Goal: Task Accomplishment & Management: Manage account settings

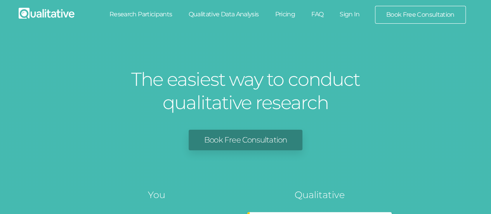
click at [355, 16] on link "Sign In" at bounding box center [349, 14] width 36 height 17
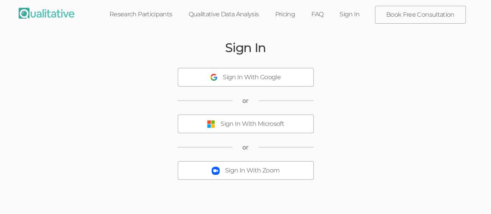
click at [222, 124] on div "Sign In With Microsoft" at bounding box center [252, 123] width 64 height 9
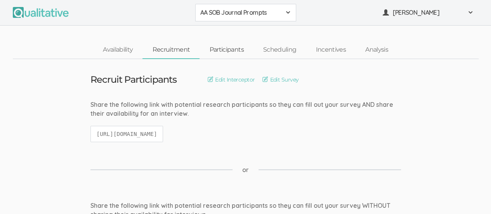
click at [231, 51] on link "Participants" at bounding box center [226, 50] width 54 height 17
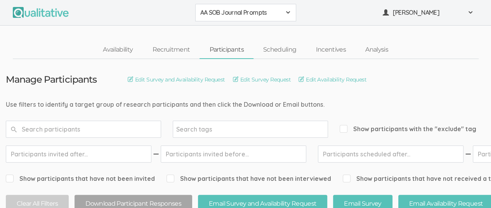
click at [287, 12] on span at bounding box center [288, 12] width 6 height 6
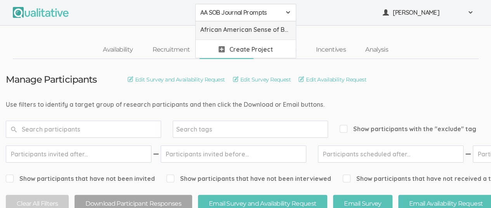
click at [234, 31] on span "African American Sense of Belonging" at bounding box center [245, 29] width 91 height 9
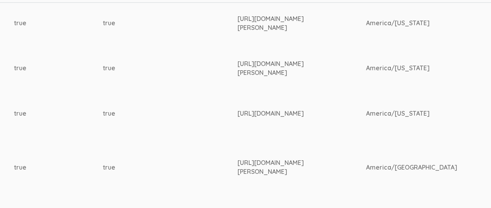
scroll to position [233, 1179]
drag, startPoint x: 229, startPoint y: 107, endPoint x: 281, endPoint y: 119, distance: 52.8
click at [281, 118] on div "[URL][DOMAIN_NAME]" at bounding box center [285, 113] width 99 height 9
copy div "[URL][DOMAIN_NAME]"
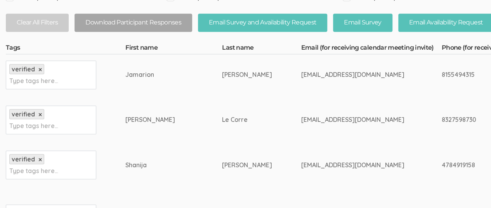
scroll to position [180, 0]
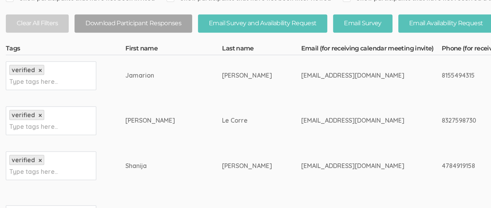
drag, startPoint x: 231, startPoint y: 76, endPoint x: 320, endPoint y: 83, distance: 89.1
click at [320, 83] on td "[EMAIL_ADDRESS][DOMAIN_NAME]" at bounding box center [371, 75] width 140 height 41
drag, startPoint x: 265, startPoint y: 74, endPoint x: 251, endPoint y: 73, distance: 14.0
click at [301, 73] on div "[EMAIL_ADDRESS][DOMAIN_NAME]" at bounding box center [356, 75] width 111 height 9
drag, startPoint x: 114, startPoint y: 76, endPoint x: 125, endPoint y: 76, distance: 10.5
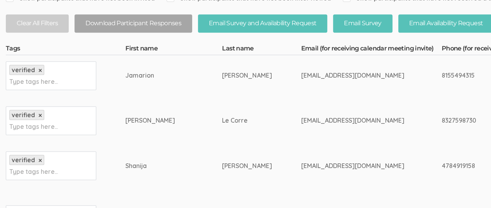
click at [125, 76] on div "Jamarion" at bounding box center [159, 75] width 68 height 9
click at [125, 74] on div "Jamarion" at bounding box center [159, 75] width 68 height 9
drag, startPoint x: 113, startPoint y: 74, endPoint x: 145, endPoint y: 74, distance: 32.2
click at [145, 74] on div "Jamarion" at bounding box center [159, 75] width 68 height 9
copy div "Jamarion"
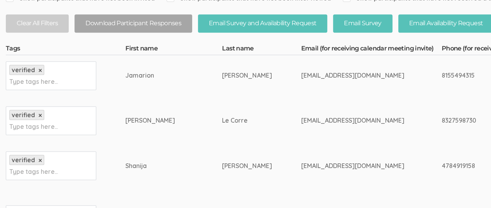
drag, startPoint x: 175, startPoint y: 75, endPoint x: 203, endPoint y: 74, distance: 27.9
click at [222, 74] on td "[PERSON_NAME]" at bounding box center [261, 75] width 79 height 41
copy div "[PERSON_NAME]"
drag, startPoint x: 232, startPoint y: 76, endPoint x: 306, endPoint y: 72, distance: 74.6
click at [306, 72] on div "[EMAIL_ADDRESS][DOMAIN_NAME]" at bounding box center [356, 75] width 111 height 9
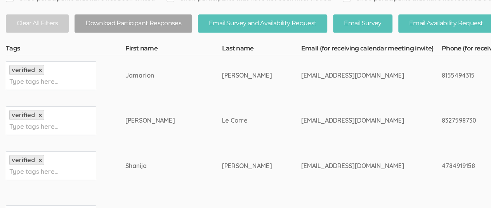
copy div "[EMAIL_ADDRESS][DOMAIN_NAME]"
drag, startPoint x: 114, startPoint y: 76, endPoint x: 140, endPoint y: 74, distance: 26.4
click at [140, 74] on div "Jamarion" at bounding box center [159, 75] width 68 height 9
copy div "Jamarion"
drag, startPoint x: 231, startPoint y: 74, endPoint x: 309, endPoint y: 78, distance: 78.1
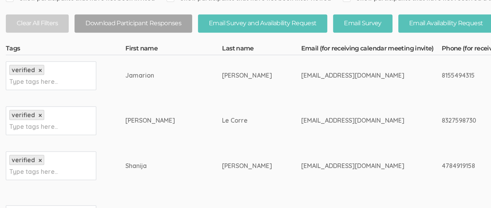
click at [309, 78] on div "[EMAIL_ADDRESS][DOMAIN_NAME]" at bounding box center [356, 75] width 111 height 9
copy div "[EMAIL_ADDRESS][DOMAIN_NAME]"
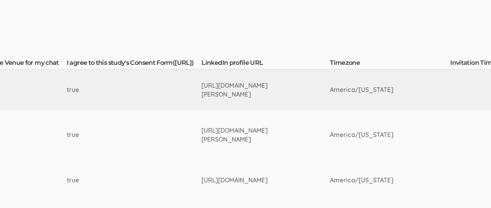
scroll to position [166, 1212]
drag, startPoint x: 196, startPoint y: 84, endPoint x: 275, endPoint y: 104, distance: 82.2
click at [275, 104] on td "[URL][DOMAIN_NAME][PERSON_NAME]" at bounding box center [266, 89] width 128 height 41
copy div "[URL][DOMAIN_NAME][PERSON_NAME]"
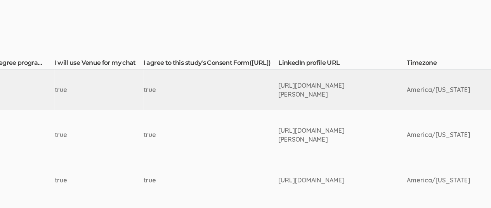
scroll to position [166, 1138]
drag, startPoint x: 270, startPoint y: 129, endPoint x: 336, endPoint y: 147, distance: 68.3
click at [336, 147] on td "[URL][DOMAIN_NAME][PERSON_NAME]" at bounding box center [341, 135] width 128 height 50
copy div "[URL][DOMAIN_NAME][PERSON_NAME]"
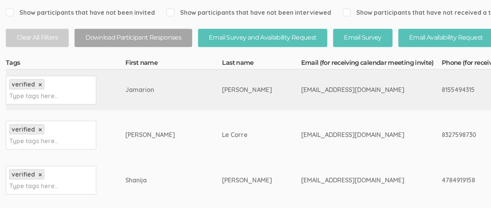
scroll to position [0, 0]
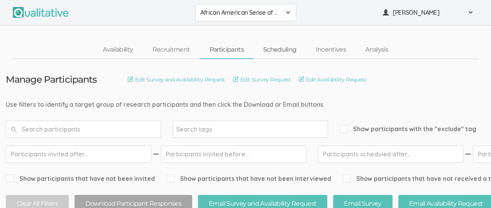
click at [280, 53] on link "Scheduling" at bounding box center [279, 50] width 53 height 17
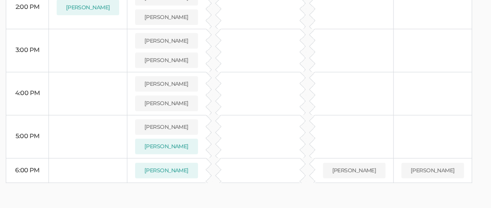
scroll to position [459, 0]
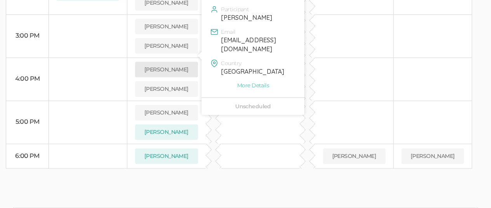
click at [163, 62] on button "Jamarion Calvin" at bounding box center [166, 70] width 63 height 16
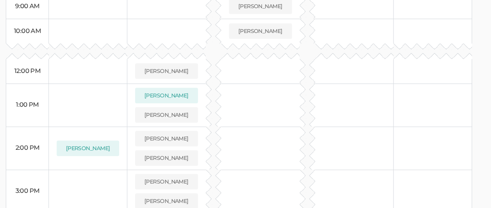
scroll to position [187, 0]
